Goal: Task Accomplishment & Management: Manage account settings

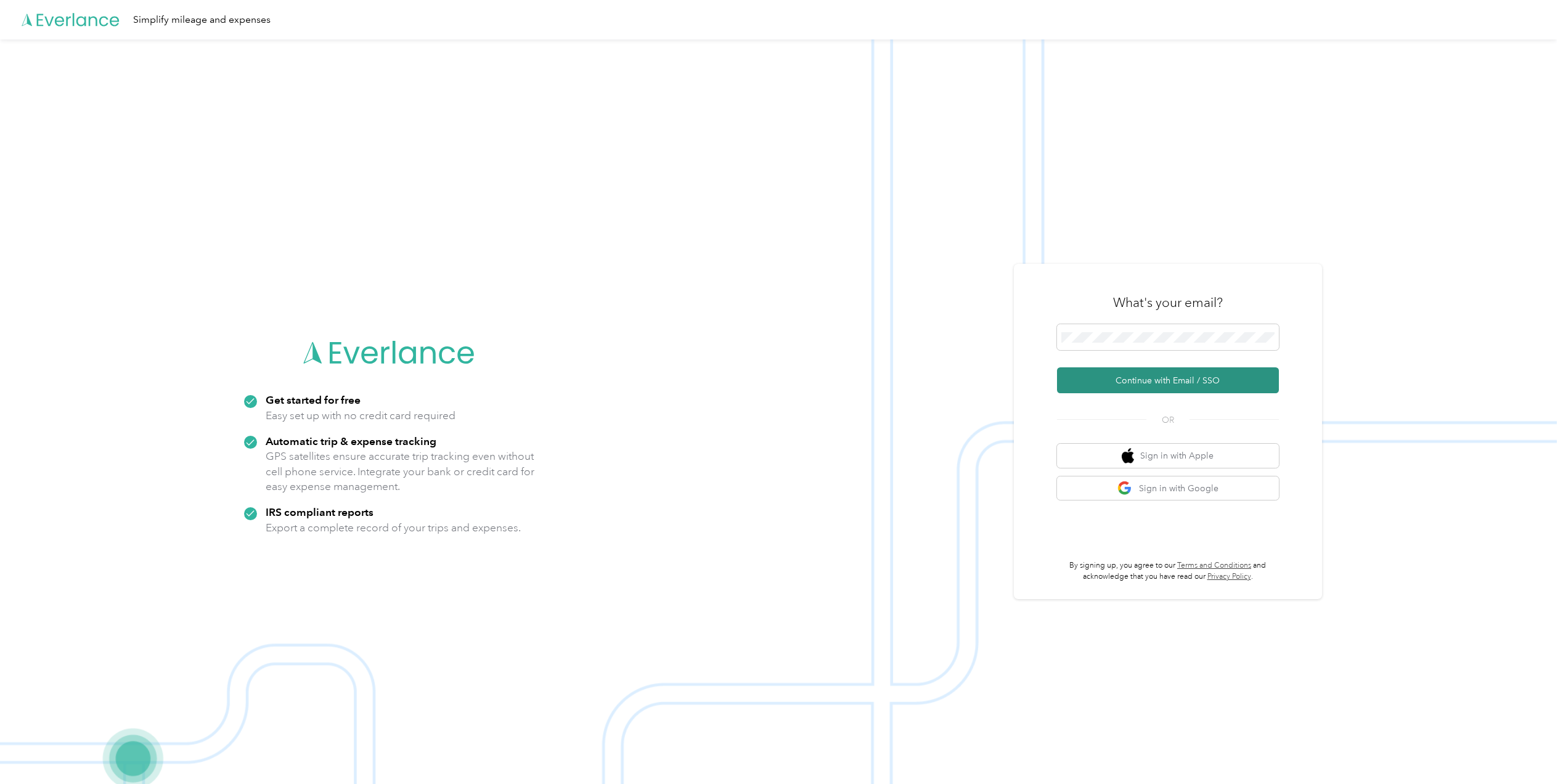
click at [1176, 374] on button "Continue with Email / SSO" at bounding box center [1167, 381] width 222 height 26
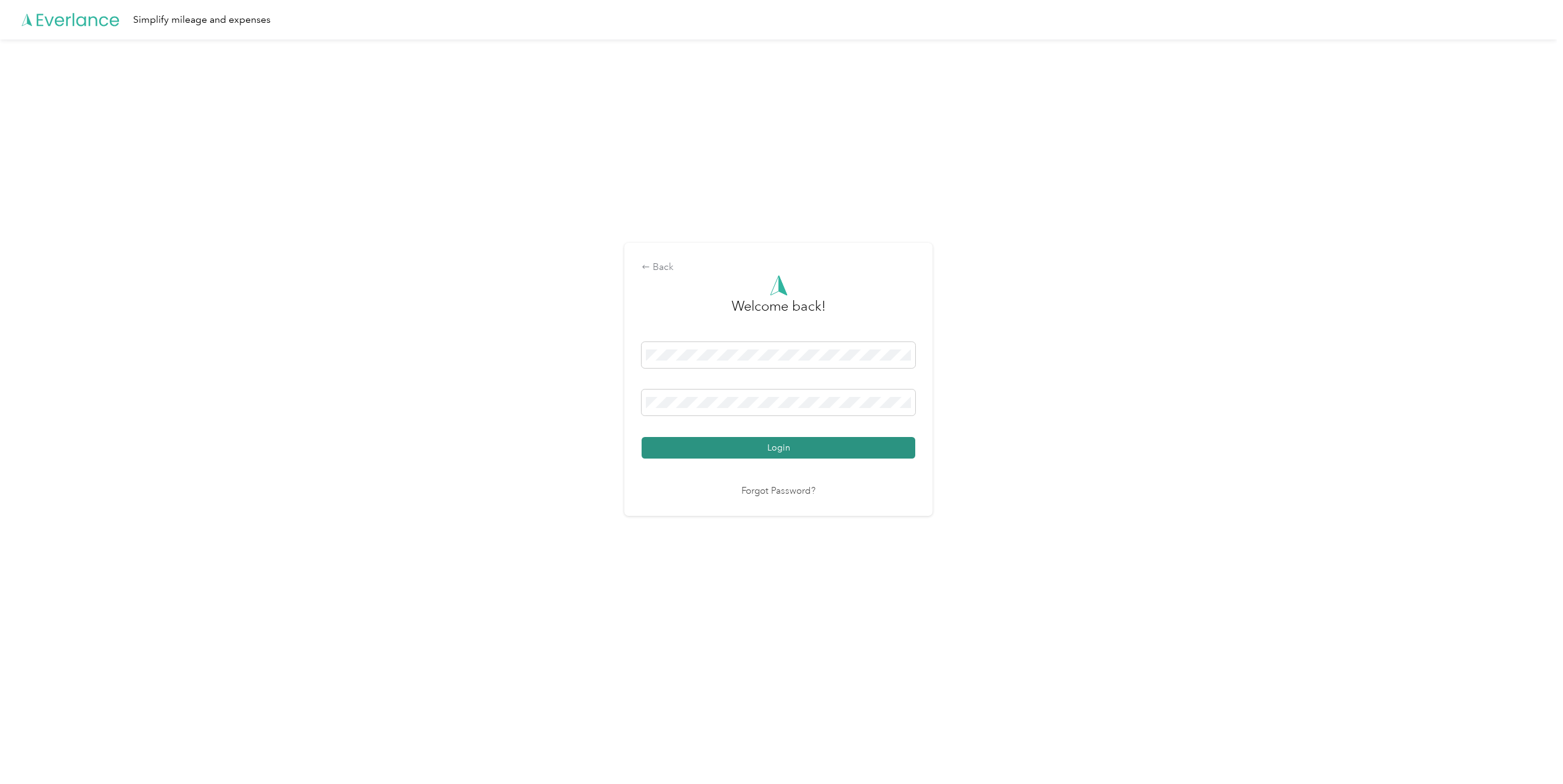
click at [807, 439] on button "Login" at bounding box center [778, 447] width 274 height 22
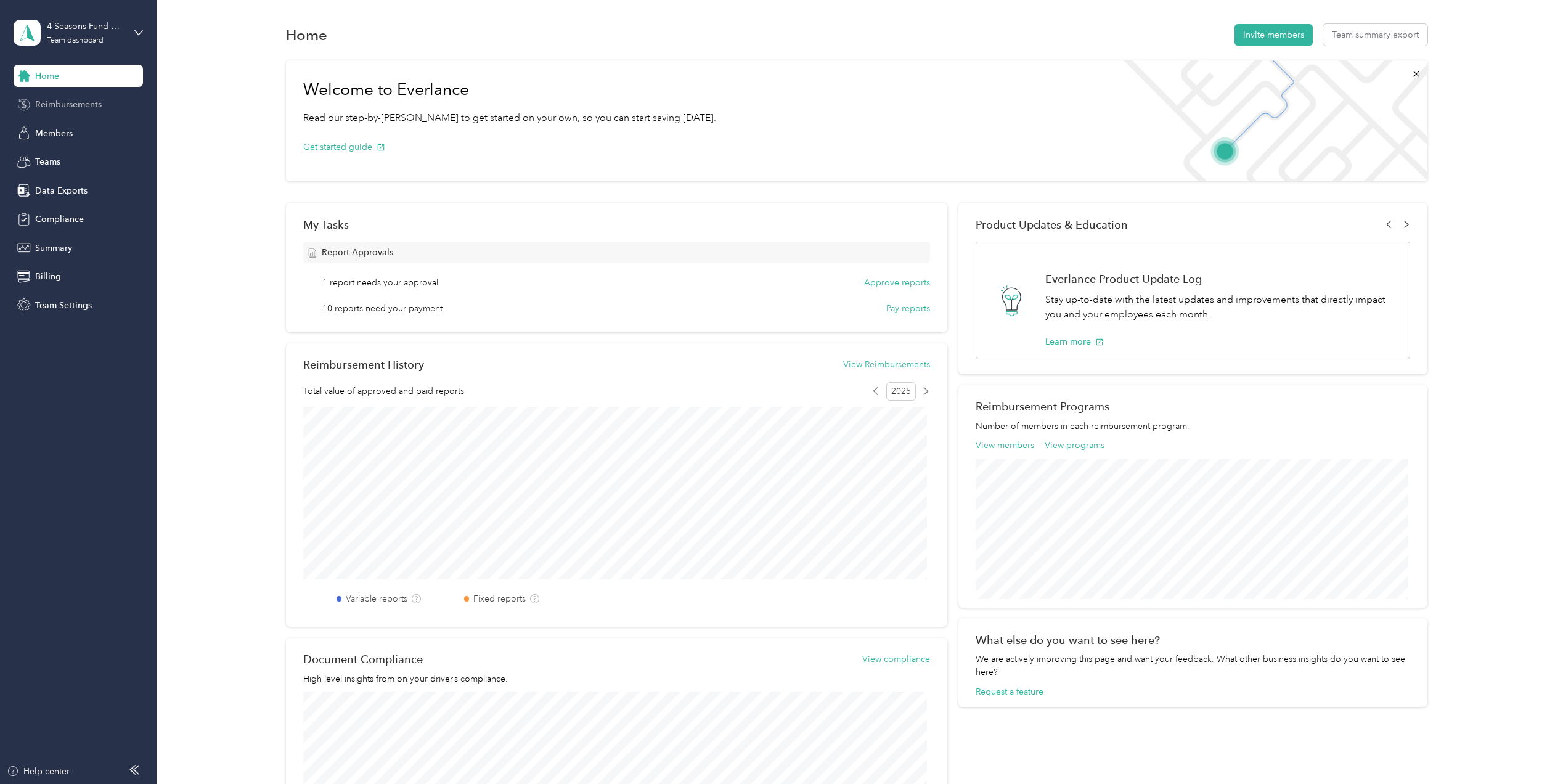
click at [73, 103] on span "Reimbursements" at bounding box center [68, 104] width 67 height 13
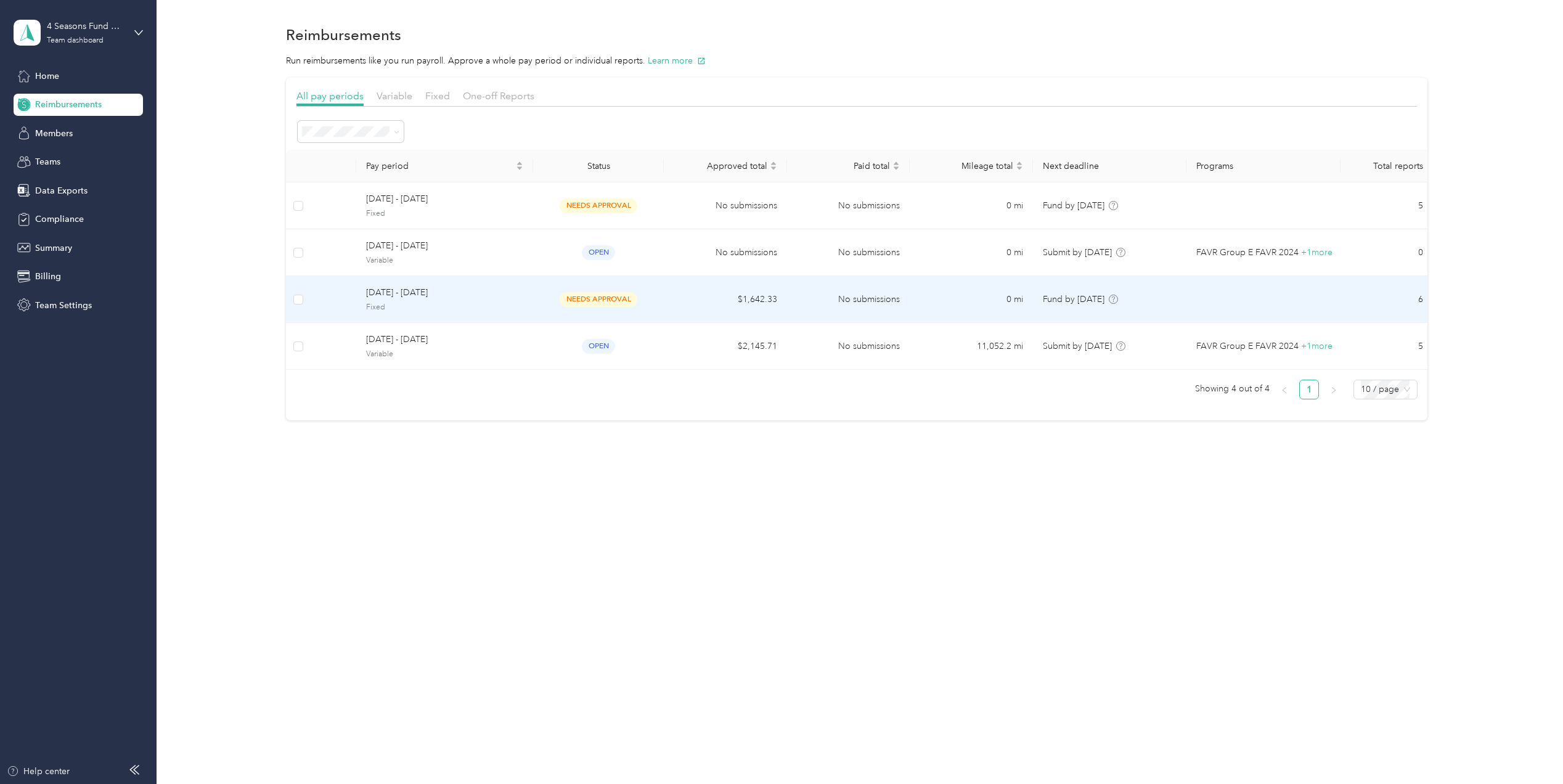
click at [481, 302] on span "Fixed" at bounding box center [444, 307] width 157 height 11
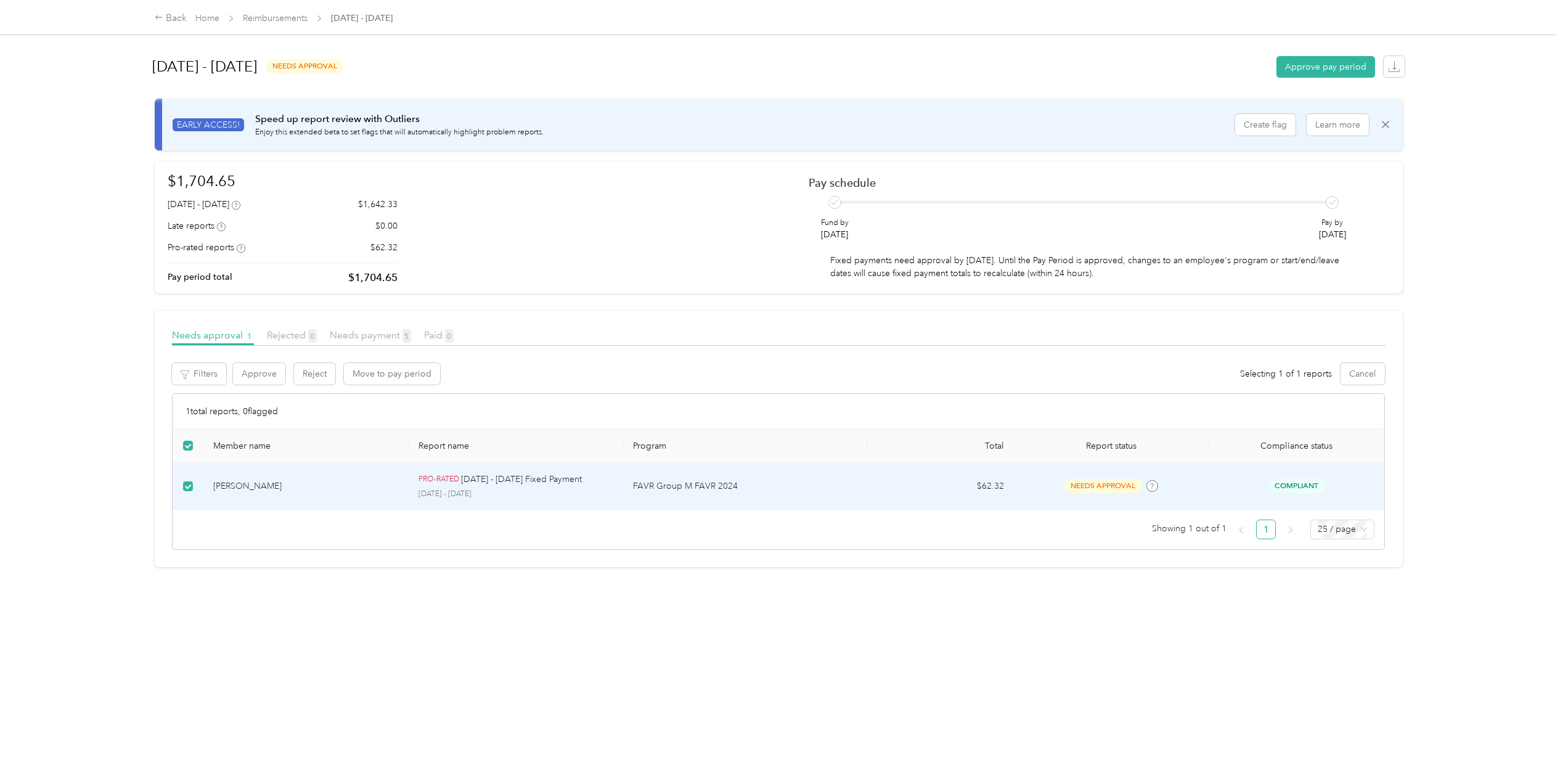
click at [489, 478] on p "[DATE] - [DATE] Fixed Payment" at bounding box center [522, 479] width 121 height 13
click at [916, 484] on td "$62.32" at bounding box center [939, 486] width 146 height 46
click at [767, 481] on p "FAVR Group M FAVR 2024" at bounding box center [746, 486] width 225 height 13
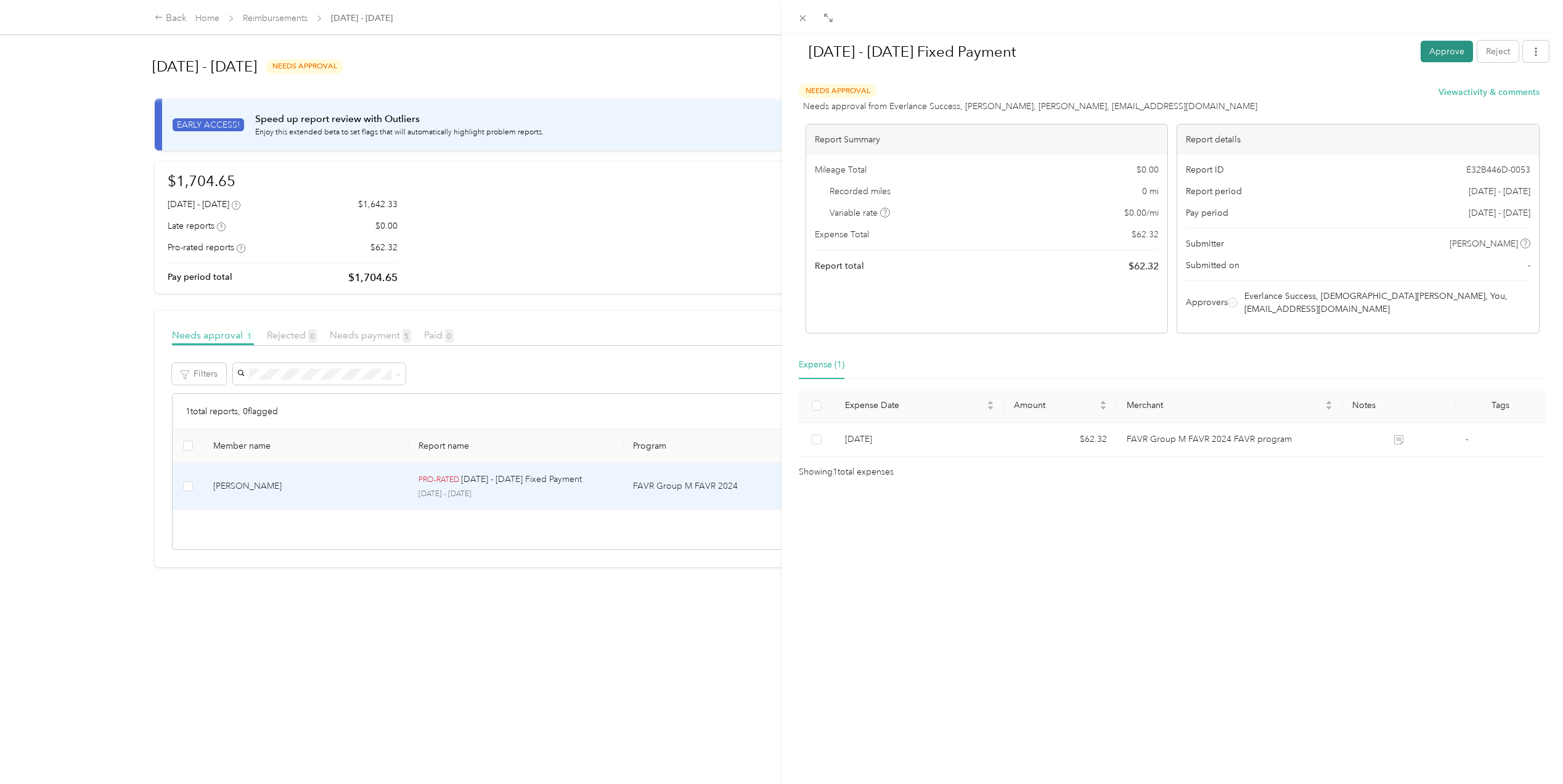
click at [1431, 46] on button "Approve" at bounding box center [1446, 51] width 53 height 22
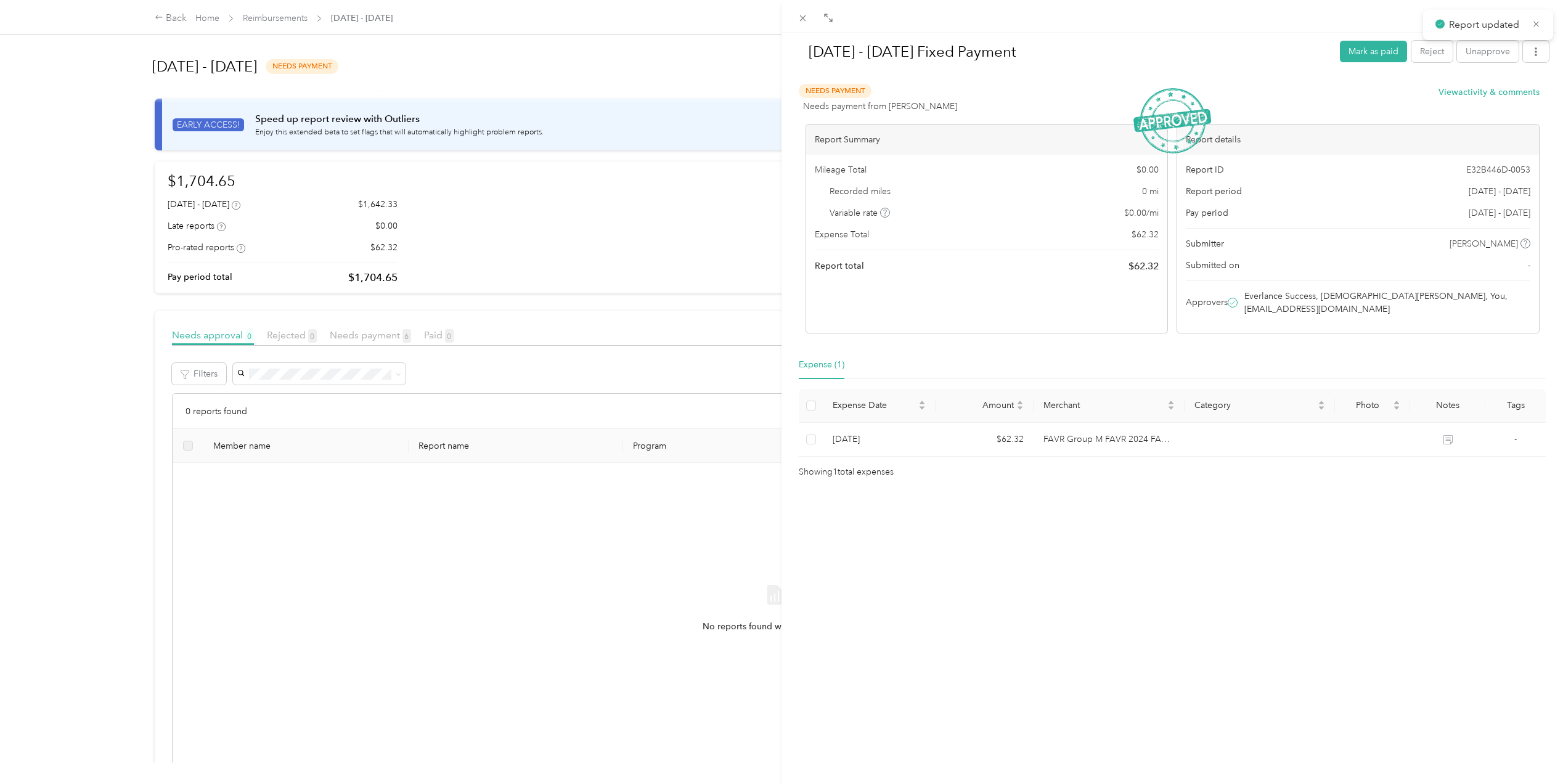
click at [536, 59] on div "[DATE] - [DATE] Fixed Payment Mark as paid Reject Unapprove Needs Payment Needs…" at bounding box center [782, 392] width 1563 height 784
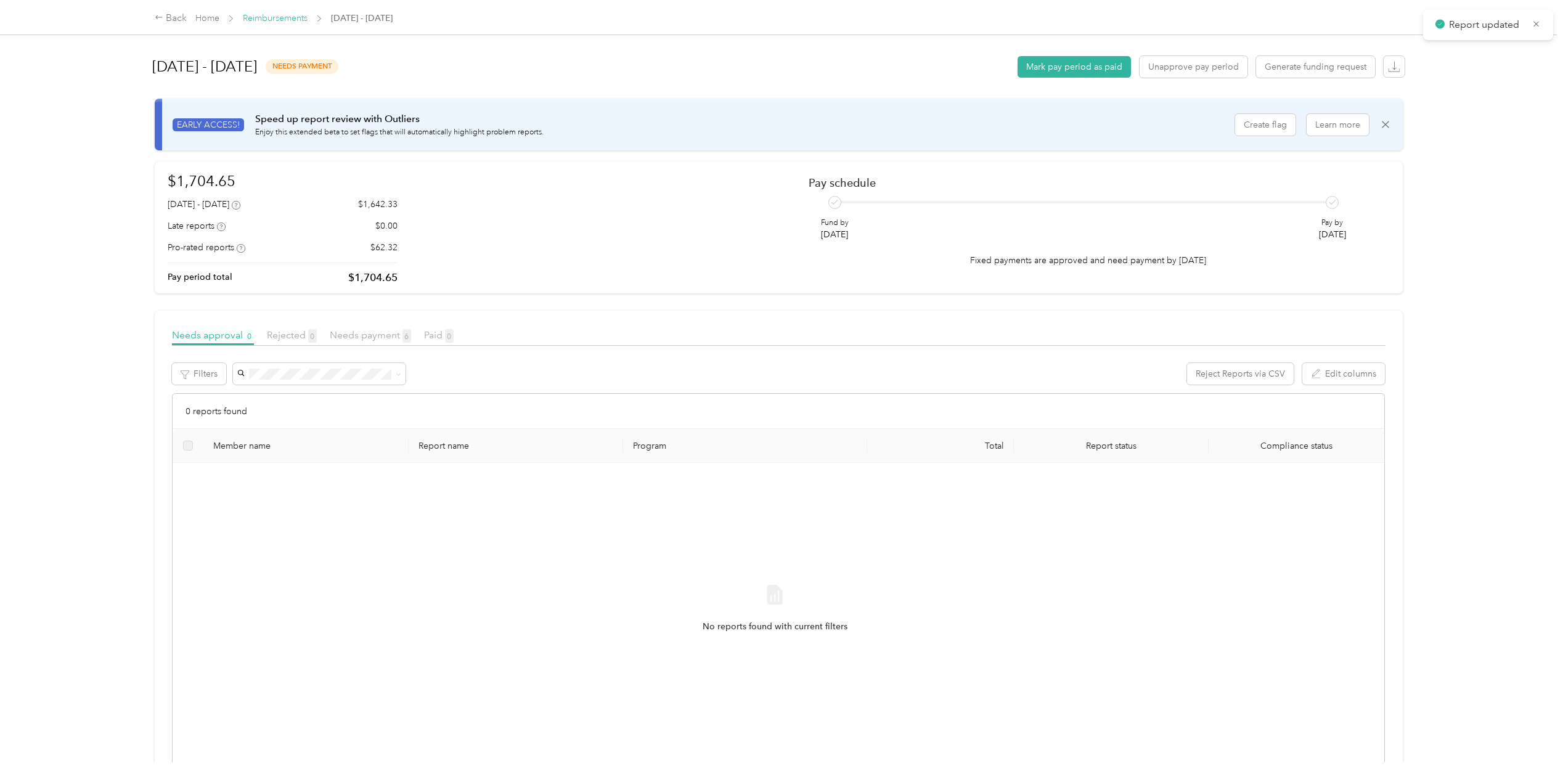
click at [293, 18] on link "Reimbursements" at bounding box center [275, 18] width 65 height 11
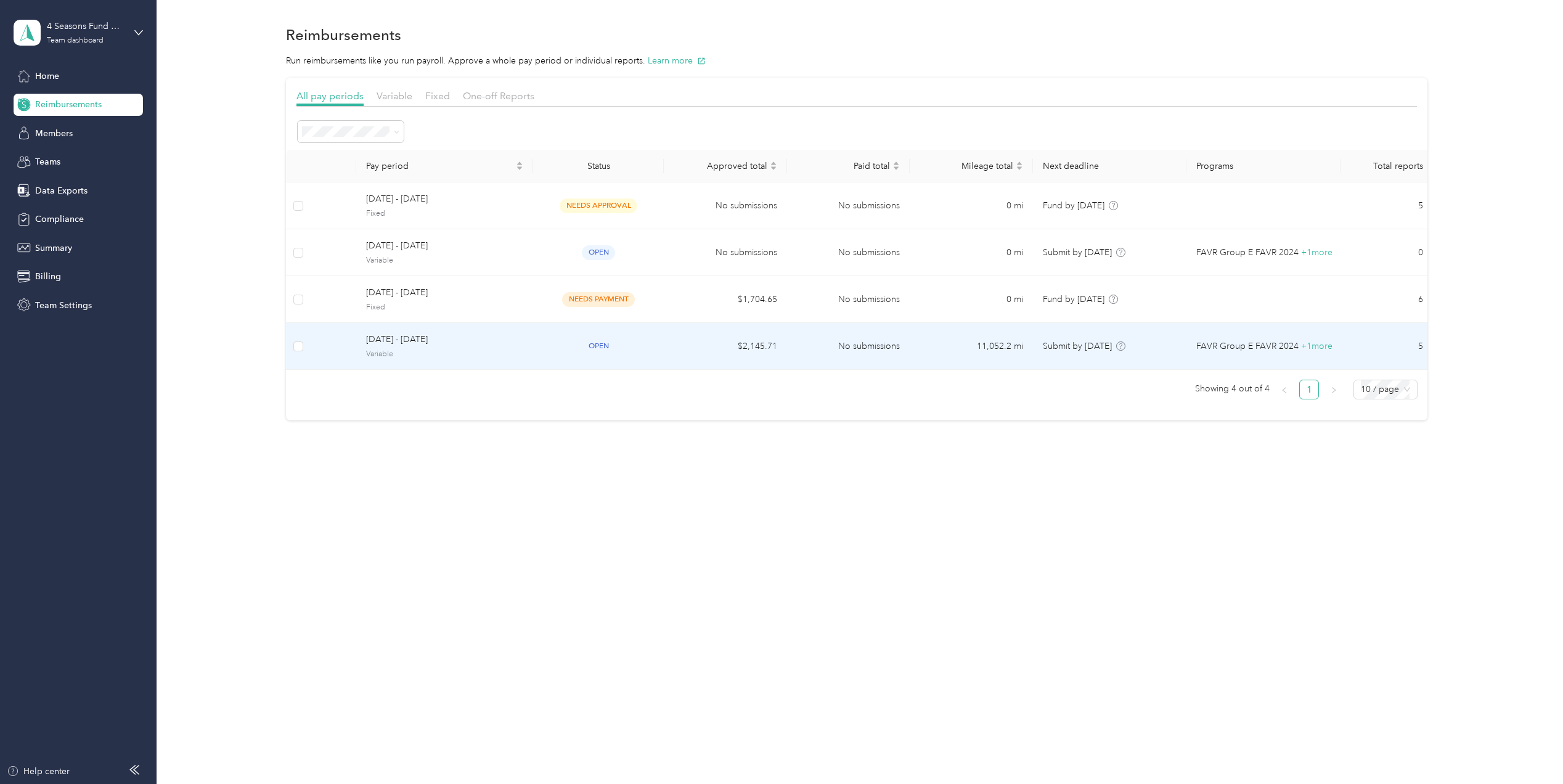
click at [517, 351] on span "Variable" at bounding box center [444, 354] width 157 height 11
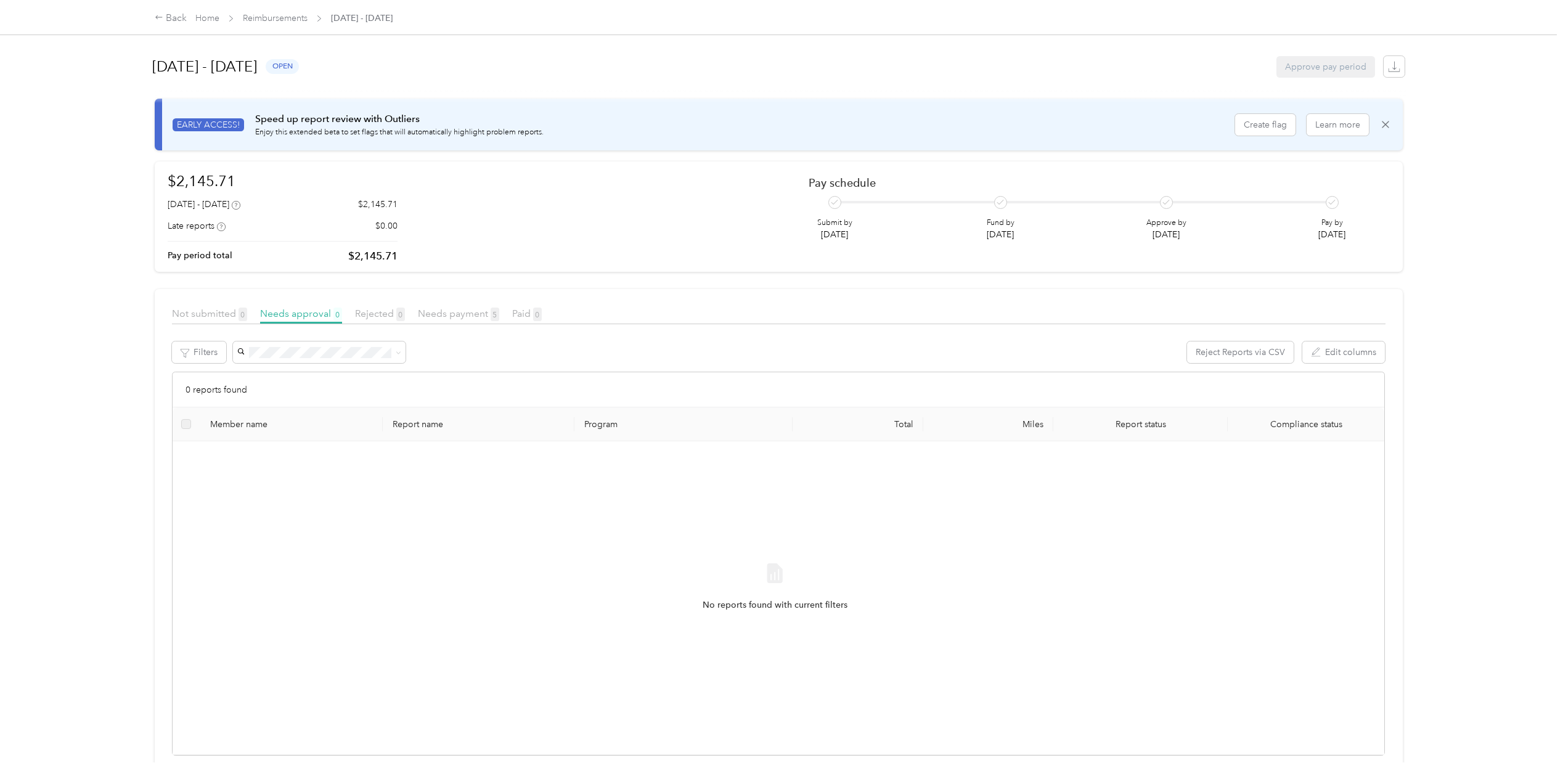
click at [567, 600] on div "No reports found with current filters" at bounding box center [774, 597] width 1185 height 293
click at [270, 13] on link "Reimbursements" at bounding box center [275, 18] width 65 height 11
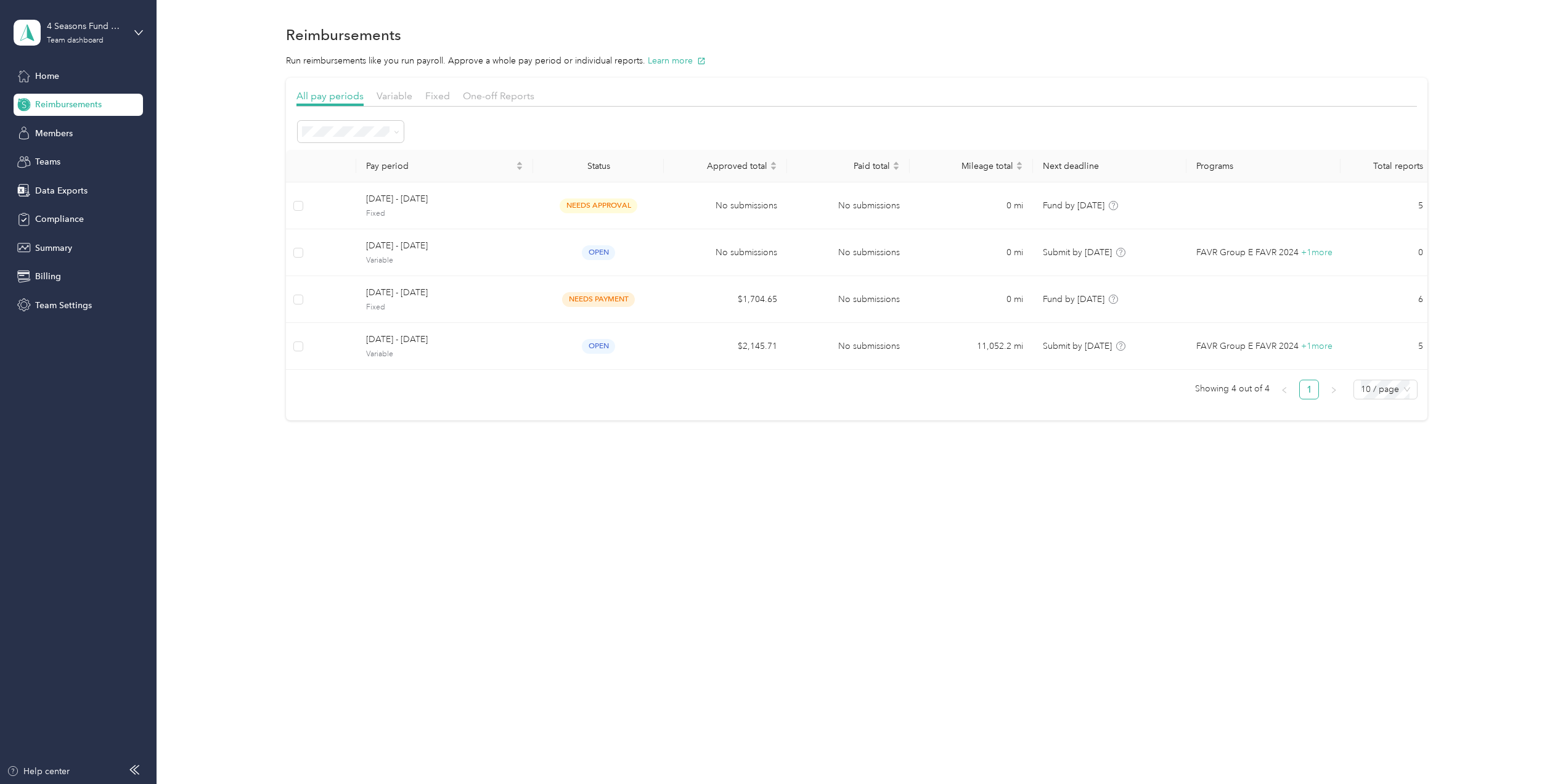
click at [1008, 552] on div "Reimbursements Run reimbursements like you run payroll. Approve a whole pay per…" at bounding box center [856, 392] width 1400 height 784
click at [1066, 50] on section "Reimbursements Run reimbursements like you run payroll. Approve a whole pay per…" at bounding box center [856, 221] width 1370 height 399
click at [134, 22] on div "4 Seasons Fund Raising Team dashboard" at bounding box center [78, 32] width 130 height 43
click at [71, 148] on div "Log out" at bounding box center [143, 157] width 242 height 22
